Goal: Task Accomplishment & Management: Manage account settings

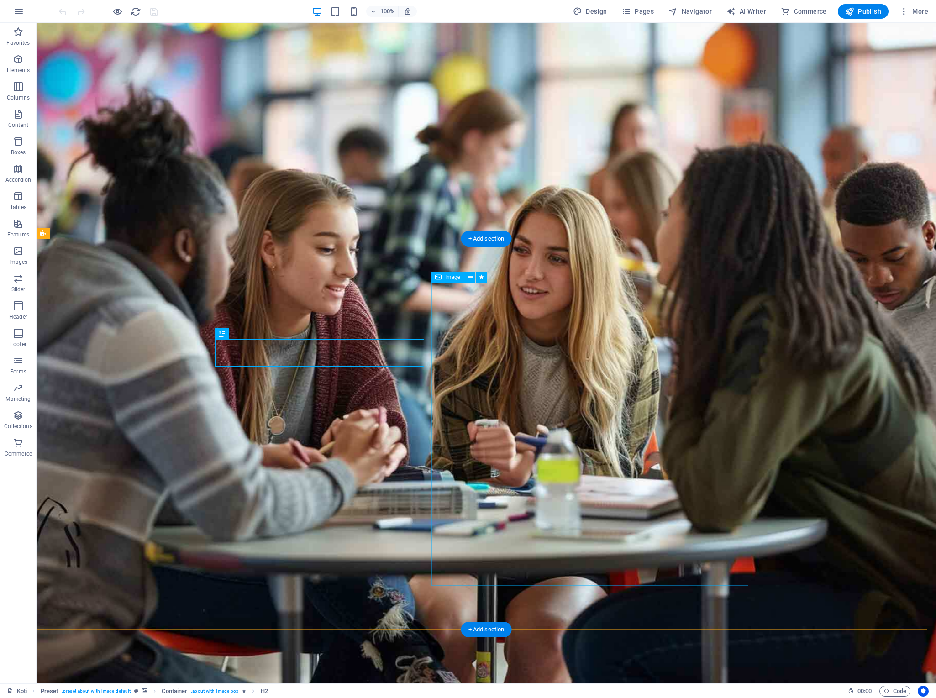
scroll to position [445, 0]
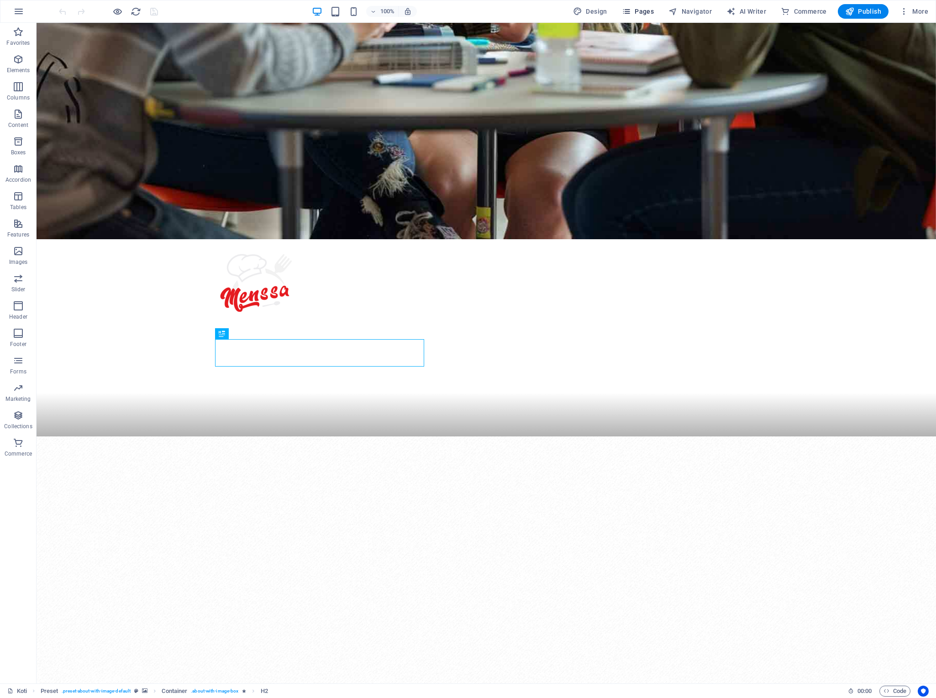
click at [643, 16] on button "Pages" at bounding box center [637, 11] width 39 height 15
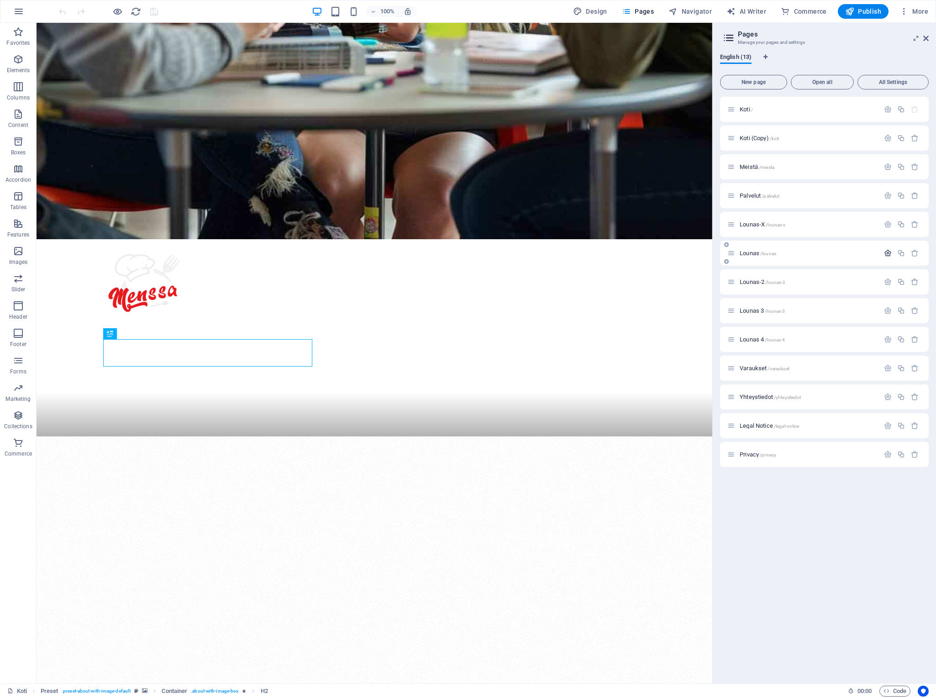
click at [885, 251] on icon "button" at bounding box center [888, 253] width 8 height 8
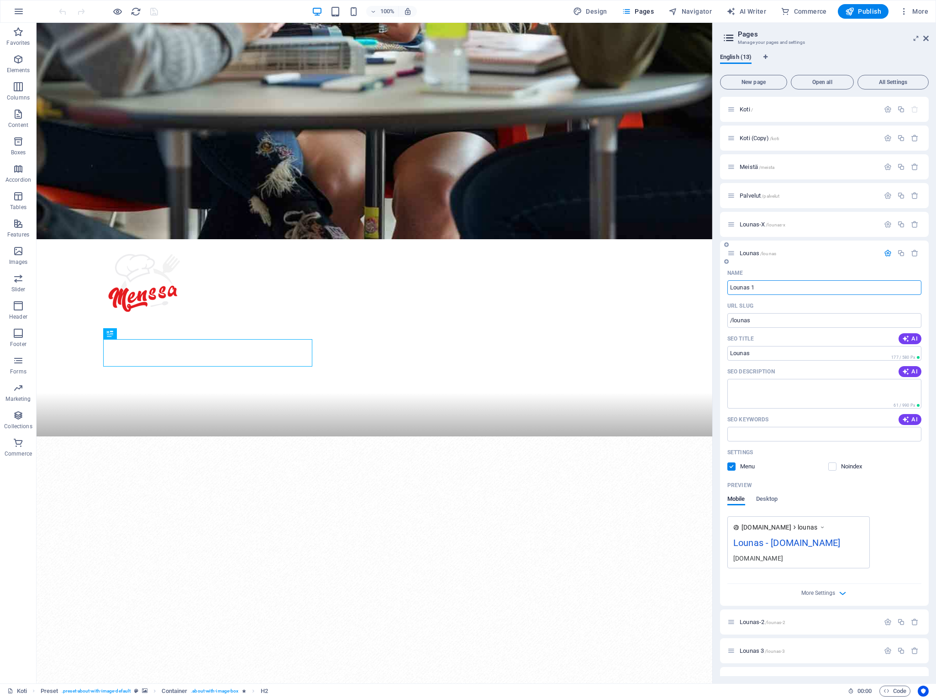
type input "Lounas 1"
type input "/lounas-1"
type input "Lounas 1"
click at [731, 463] on label at bounding box center [731, 466] width 8 height 8
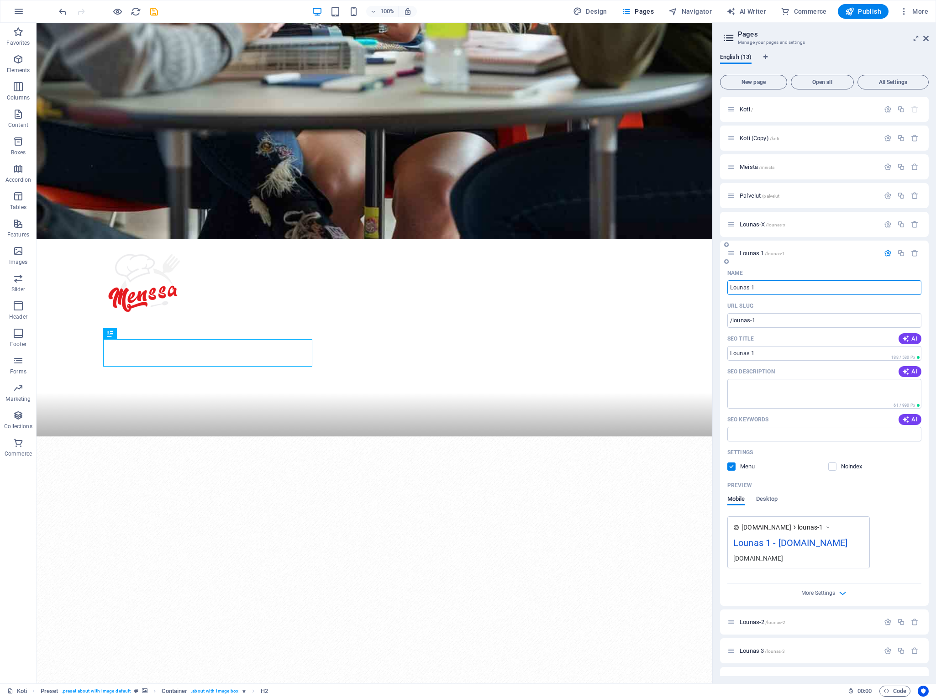
click at [0, 0] on input "checkbox" at bounding box center [0, 0] width 0 height 0
click at [885, 254] on icon "button" at bounding box center [888, 253] width 8 height 8
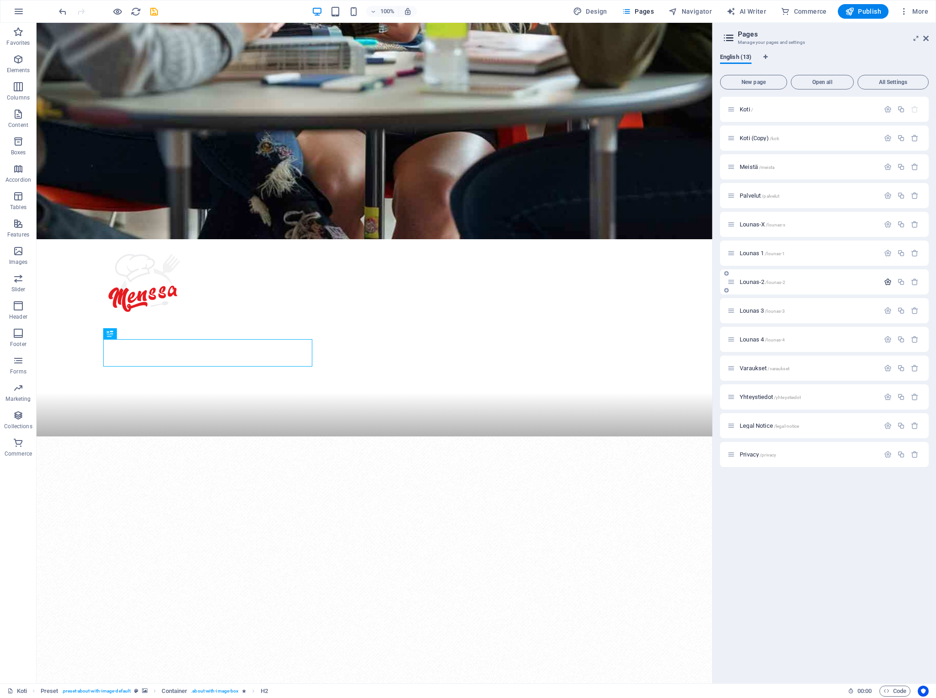
click at [888, 283] on icon "button" at bounding box center [888, 282] width 8 height 8
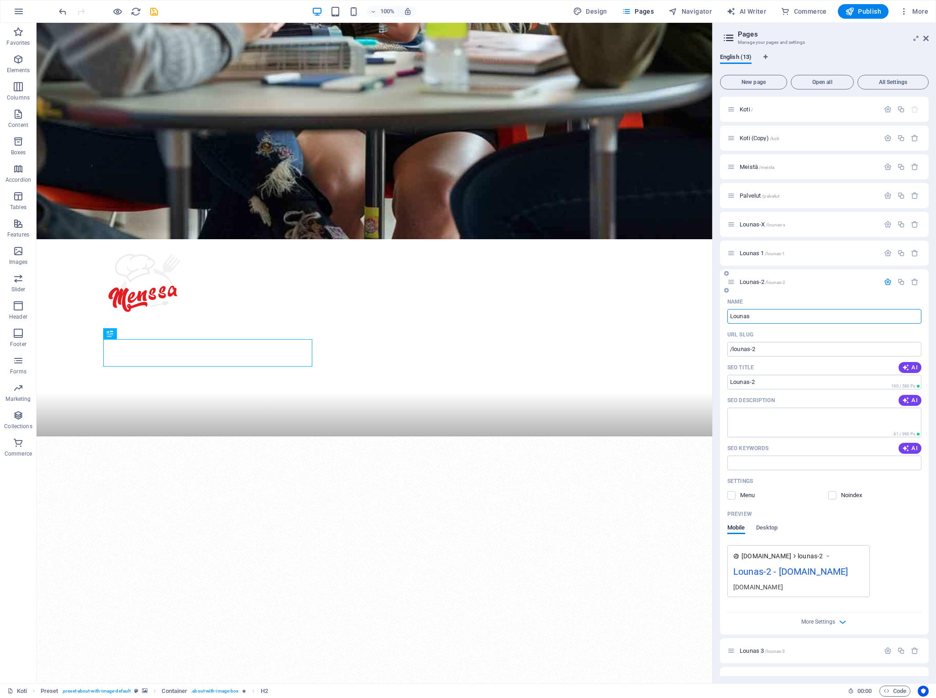
type input "Lounas"
type input "/lounas"
type input "Lounas"
click at [728, 497] on label at bounding box center [731, 495] width 8 height 8
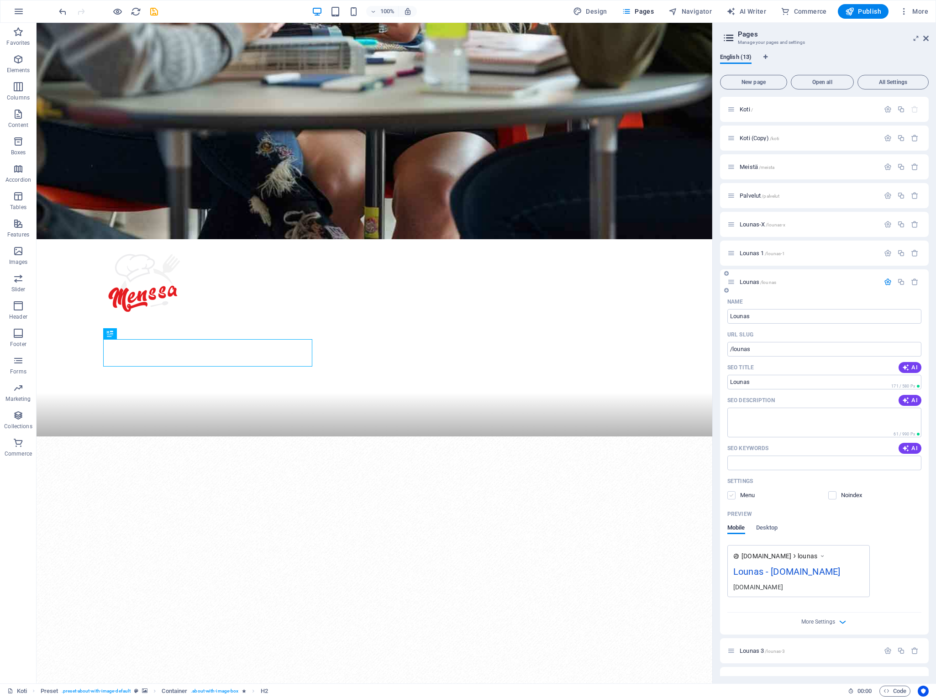
click at [0, 0] on input "checkbox" at bounding box center [0, 0] width 0 height 0
click at [866, 16] on button "Publish" at bounding box center [863, 11] width 51 height 15
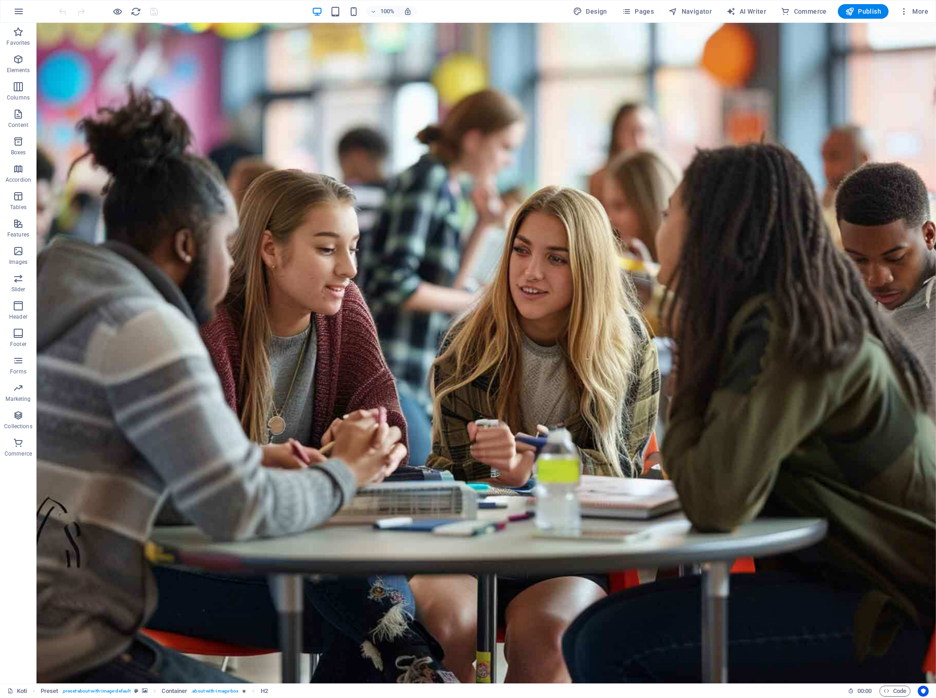
scroll to position [445, 0]
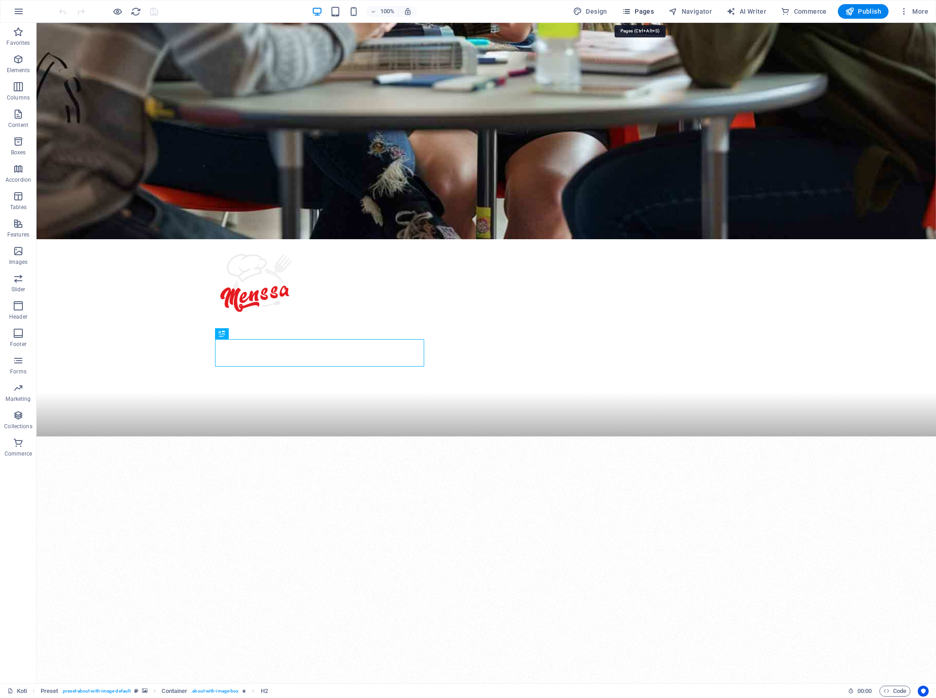
click at [642, 10] on span "Pages" at bounding box center [638, 11] width 32 height 9
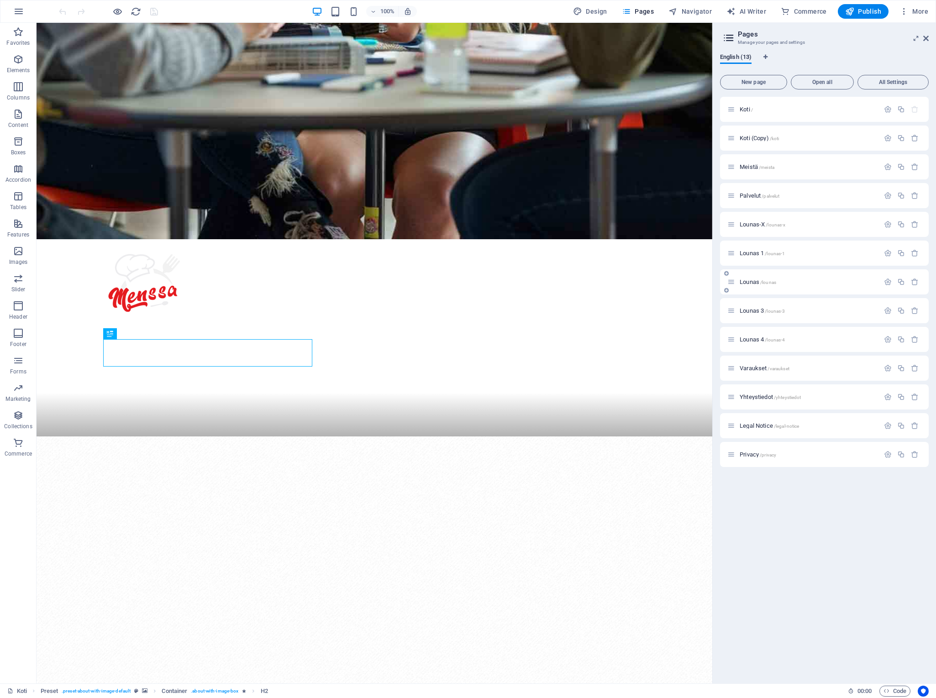
click at [751, 283] on span "Lounas /lounas" at bounding box center [757, 281] width 37 height 7
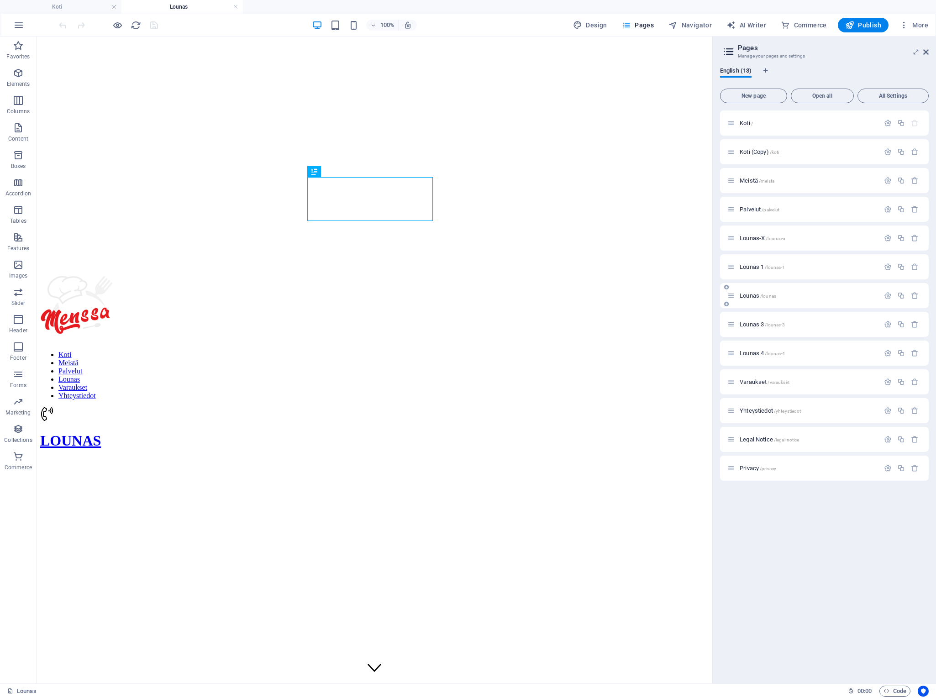
scroll to position [0, 0]
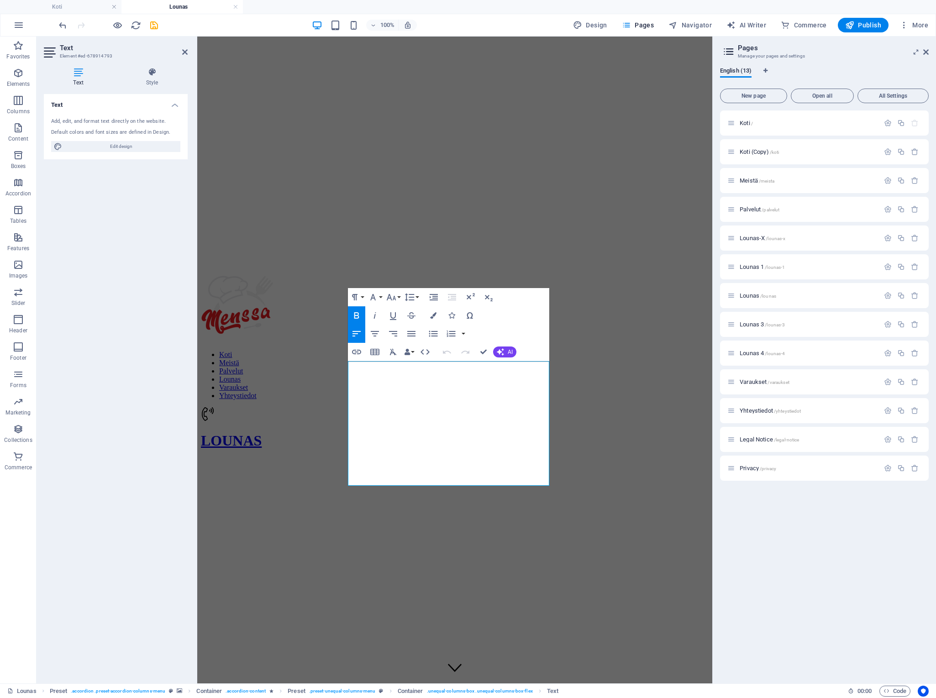
drag, startPoint x: 439, startPoint y: 452, endPoint x: 340, endPoint y: 371, distance: 128.5
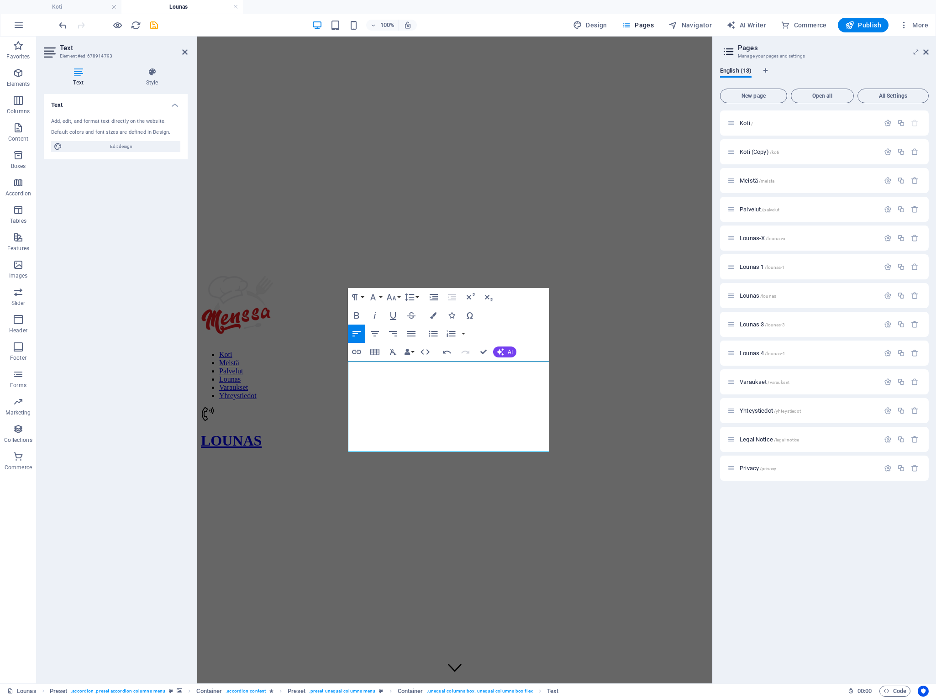
scroll to position [712, 4]
drag, startPoint x: 429, startPoint y: 420, endPoint x: 345, endPoint y: 363, distance: 102.2
click at [356, 316] on icon "button" at bounding box center [356, 315] width 11 height 11
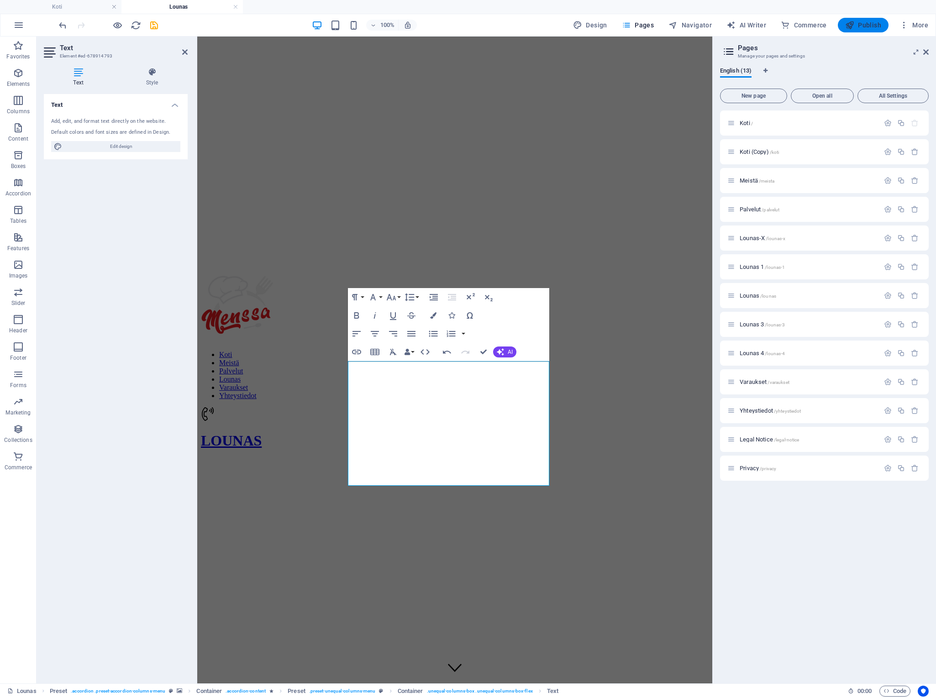
click at [858, 24] on span "Publish" at bounding box center [863, 25] width 36 height 9
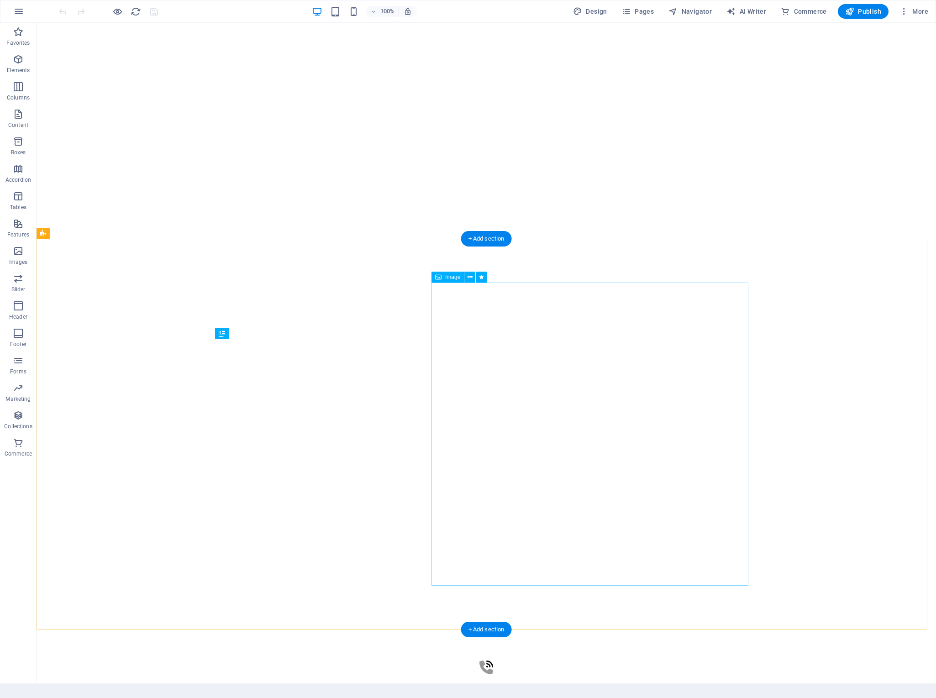
scroll to position [445, 0]
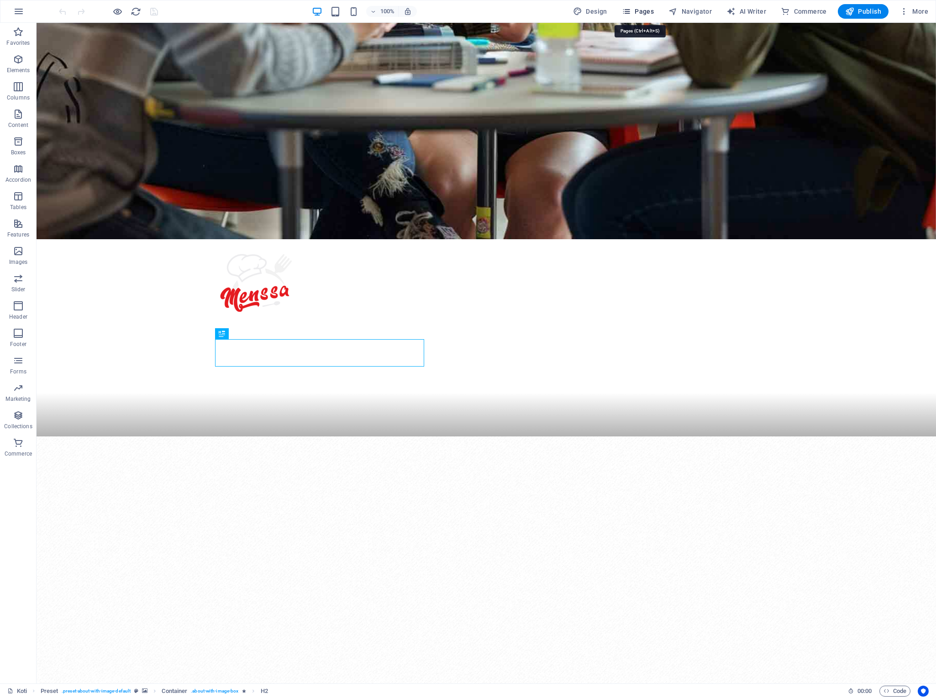
click at [631, 10] on icon "button" at bounding box center [626, 11] width 9 height 9
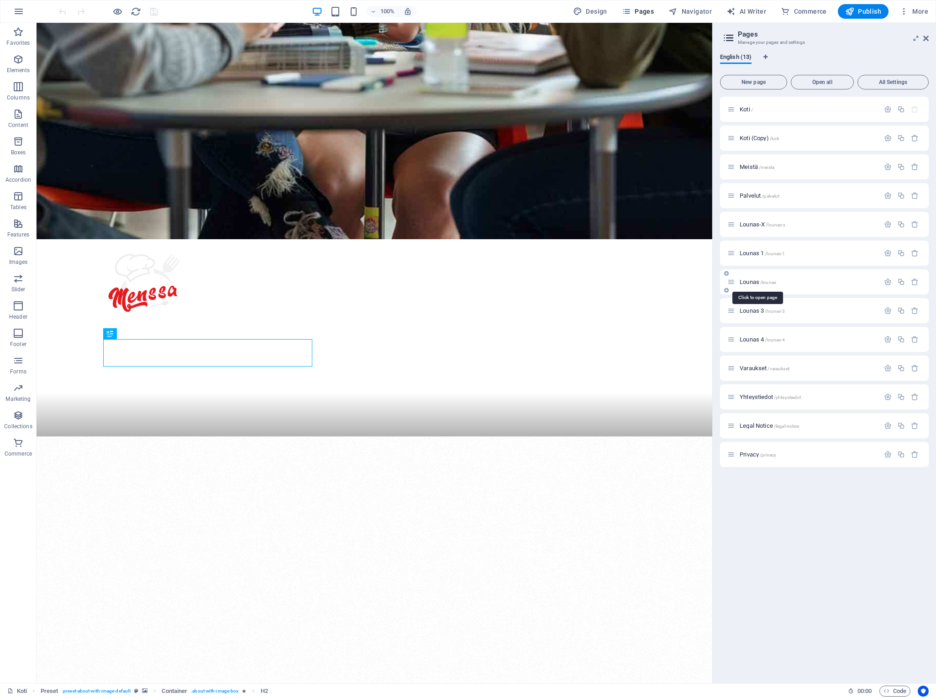
click at [746, 283] on span "Lounas /lounas" at bounding box center [757, 281] width 37 height 7
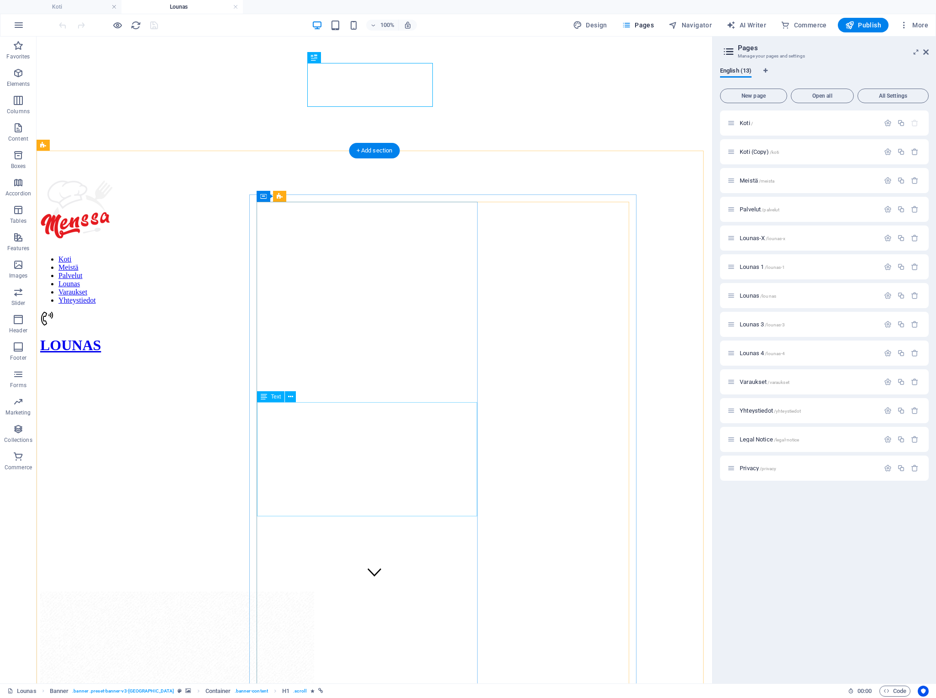
scroll to position [114, 0]
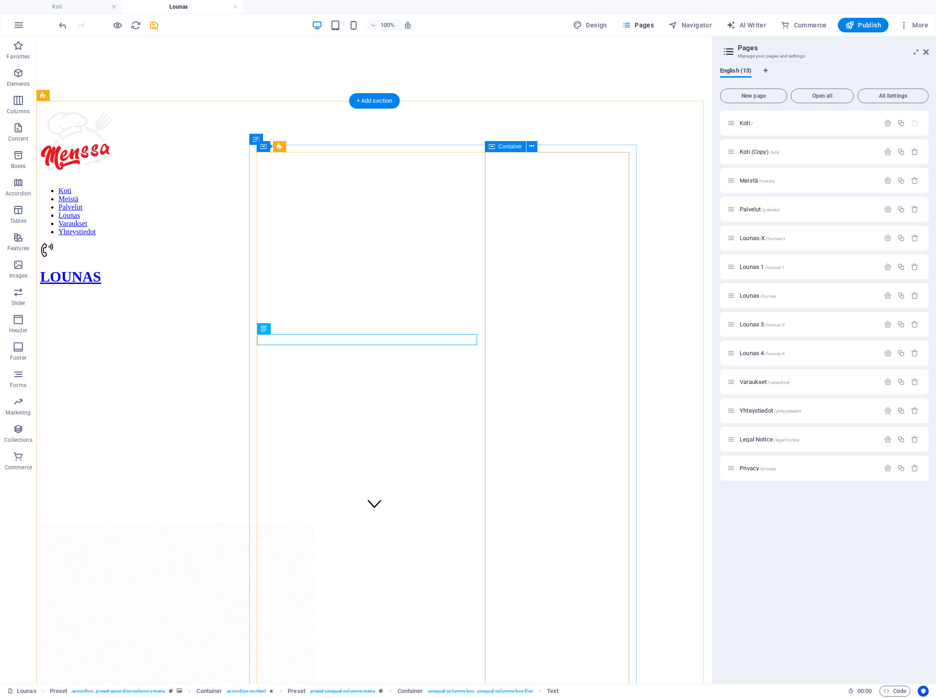
scroll to position [214, 0]
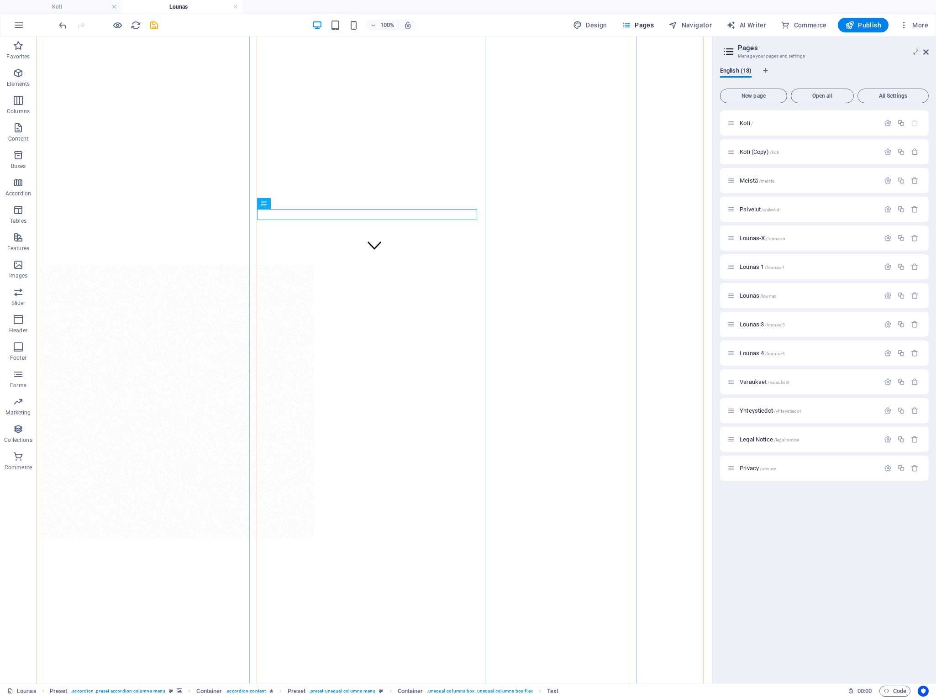
scroll to position [470, 0]
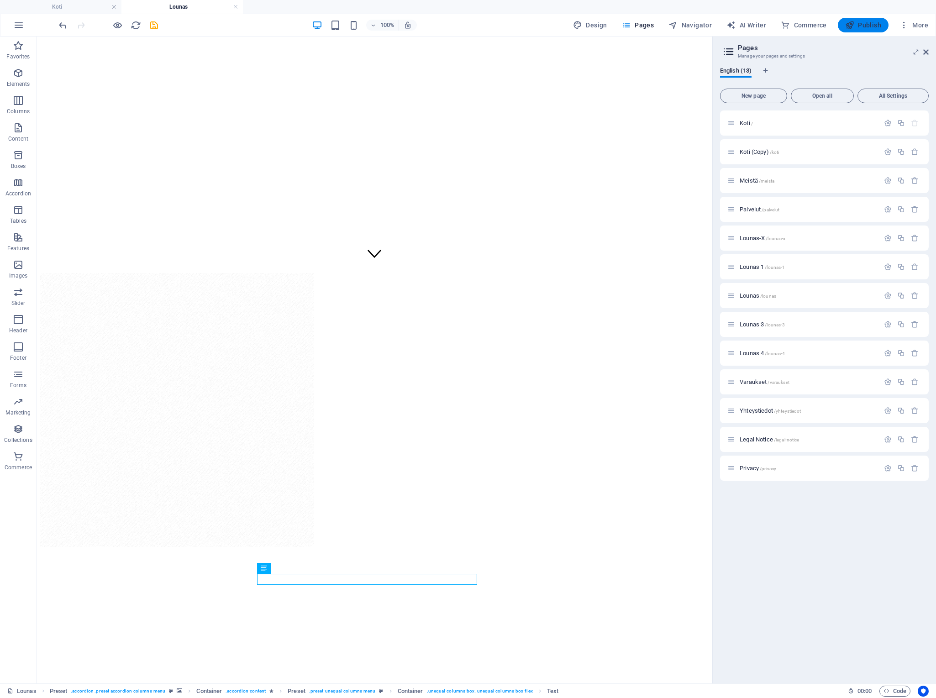
click at [867, 25] on span "Publish" at bounding box center [863, 25] width 36 height 9
